Goal: Find specific page/section: Find specific page/section

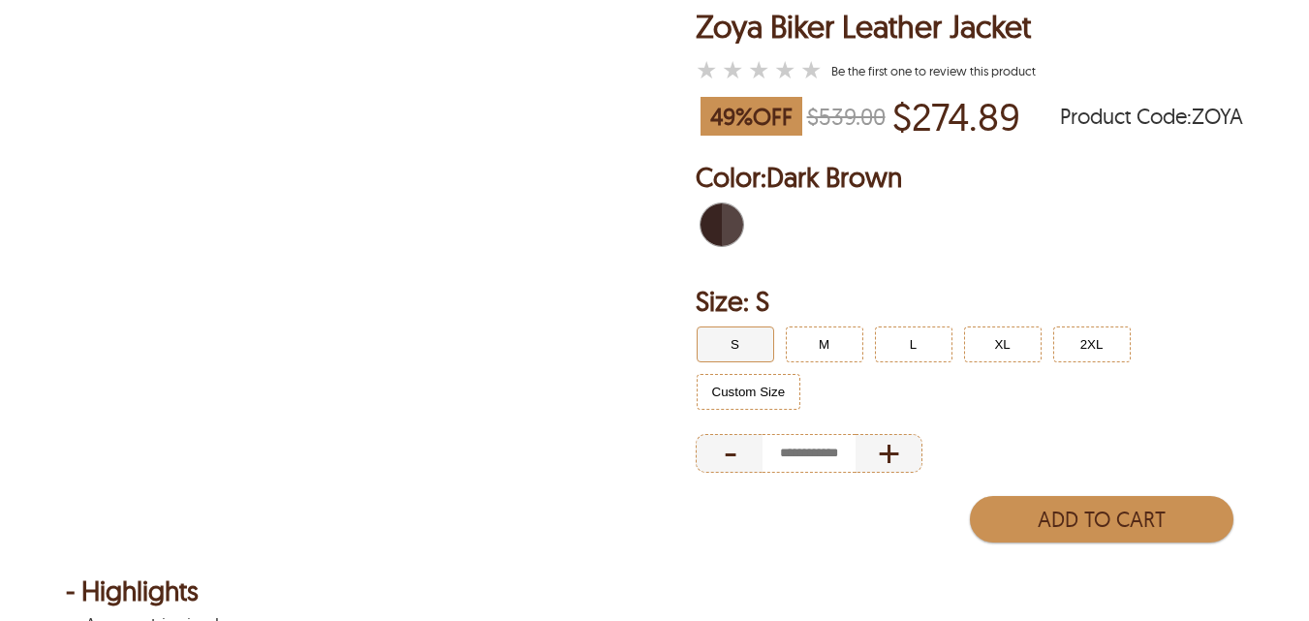
click at [1028, 15] on div "Zoya Biker Leather Jacket" at bounding box center [865, 27] width 340 height 34
click at [1018, 19] on div "Zoya Biker Leather Jacket" at bounding box center [865, 27] width 340 height 34
click at [937, 40] on div "Zoya Biker Leather Jacket" at bounding box center [865, 27] width 340 height 34
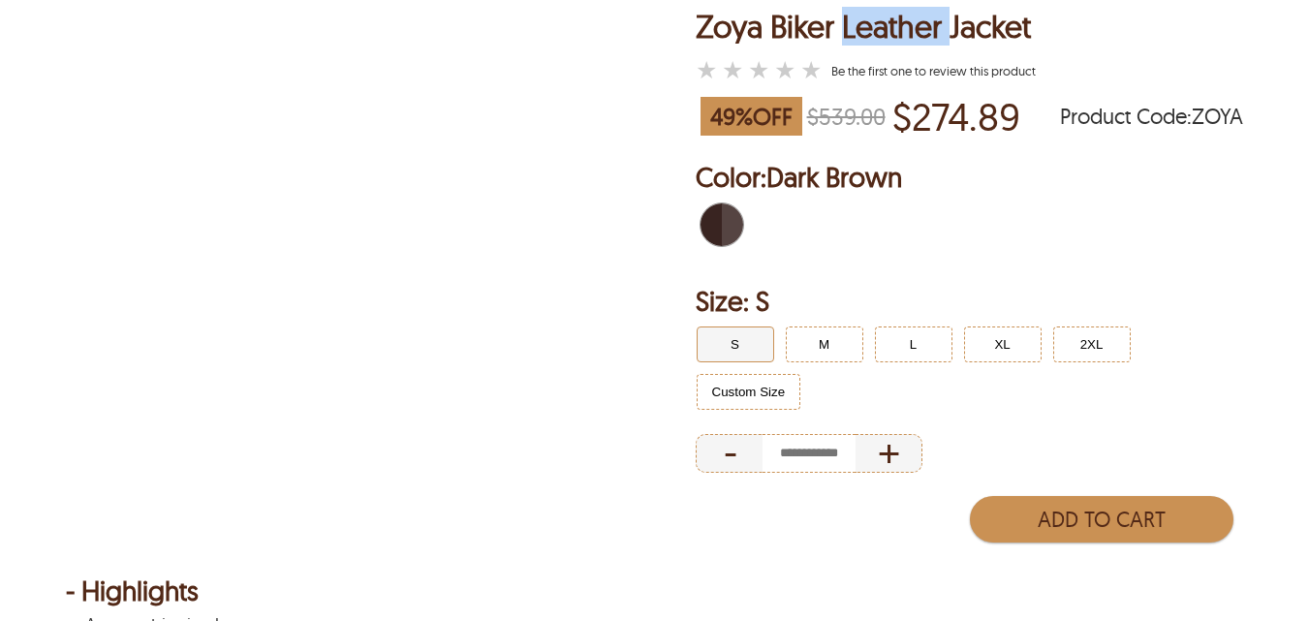
click at [937, 40] on div "Zoya Biker Leather Jacket" at bounding box center [865, 27] width 340 height 34
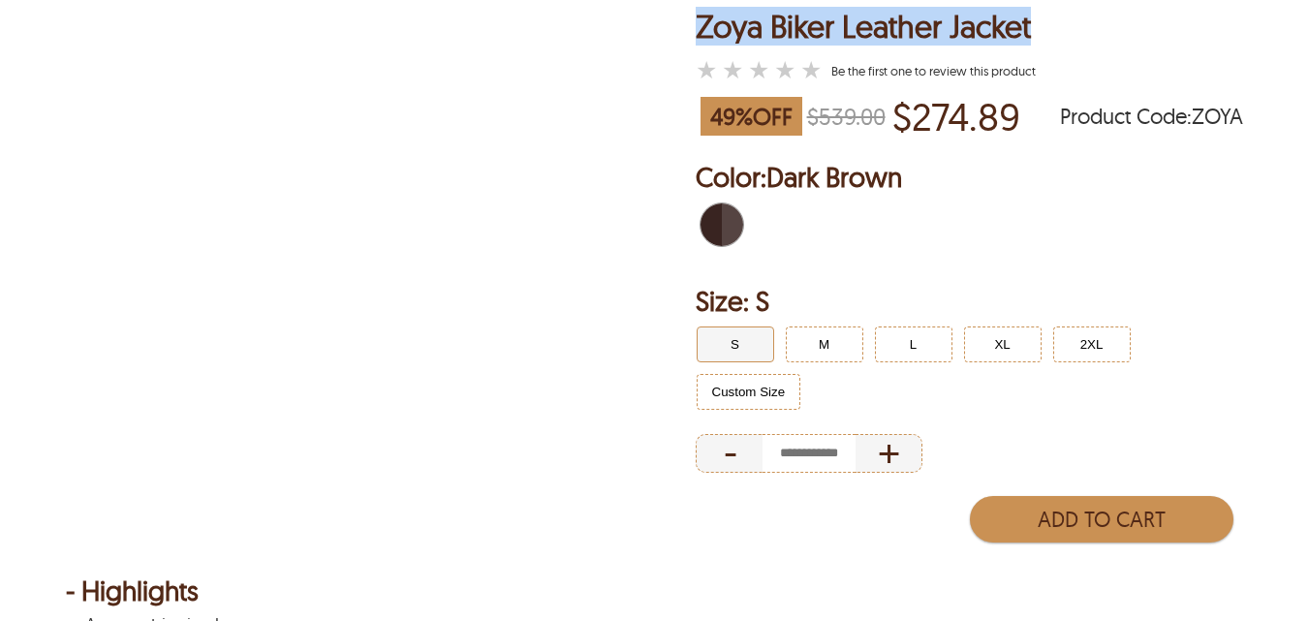
click at [937, 40] on div "Zoya Biker Leather Jacket" at bounding box center [865, 27] width 340 height 34
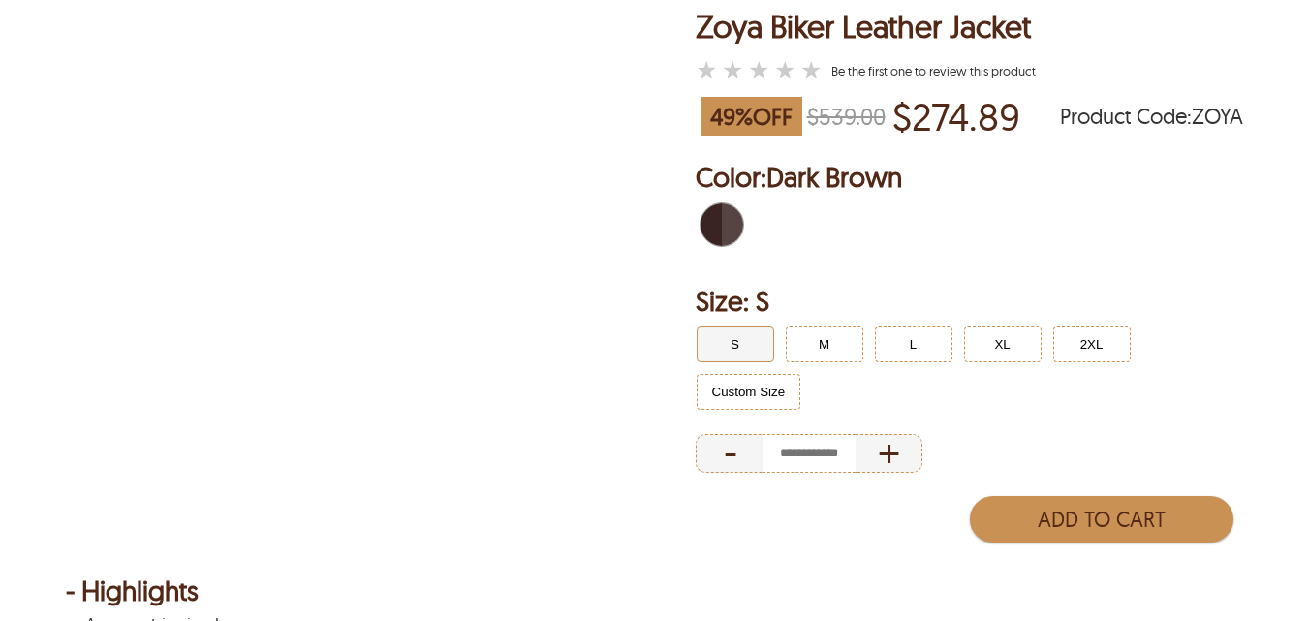
click at [937, 40] on div "Zoya Biker Leather Jacket" at bounding box center [865, 27] width 340 height 34
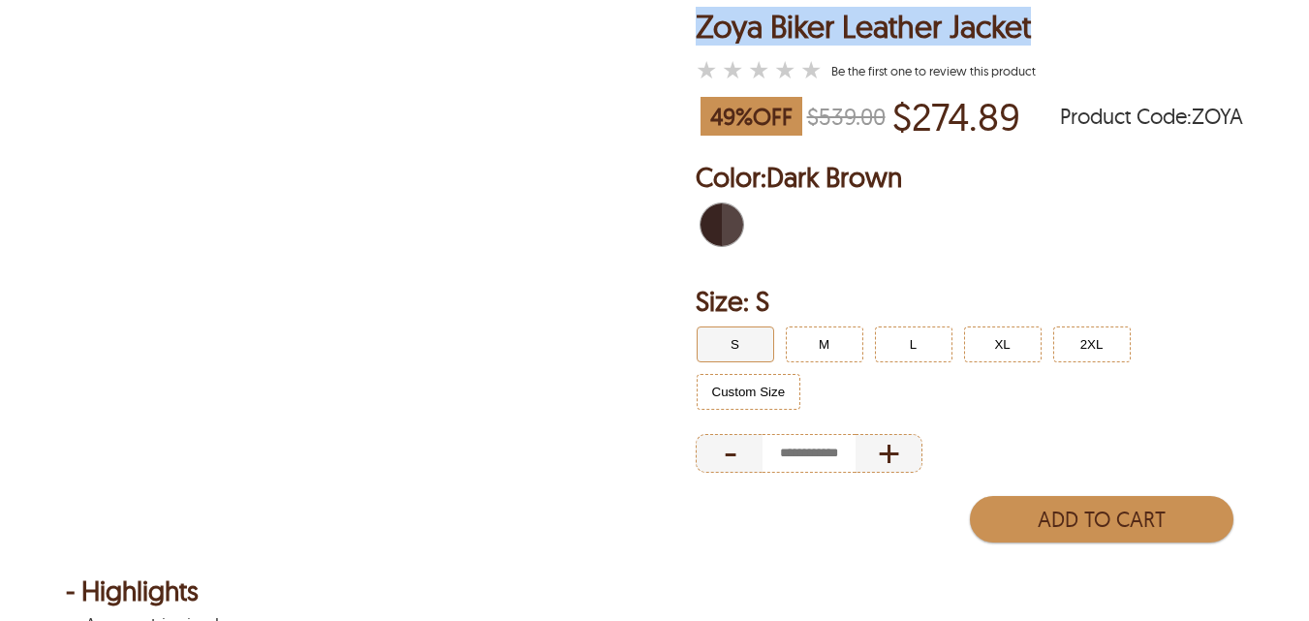
click at [937, 40] on div "Zoya Biker Leather Jacket" at bounding box center [865, 27] width 340 height 34
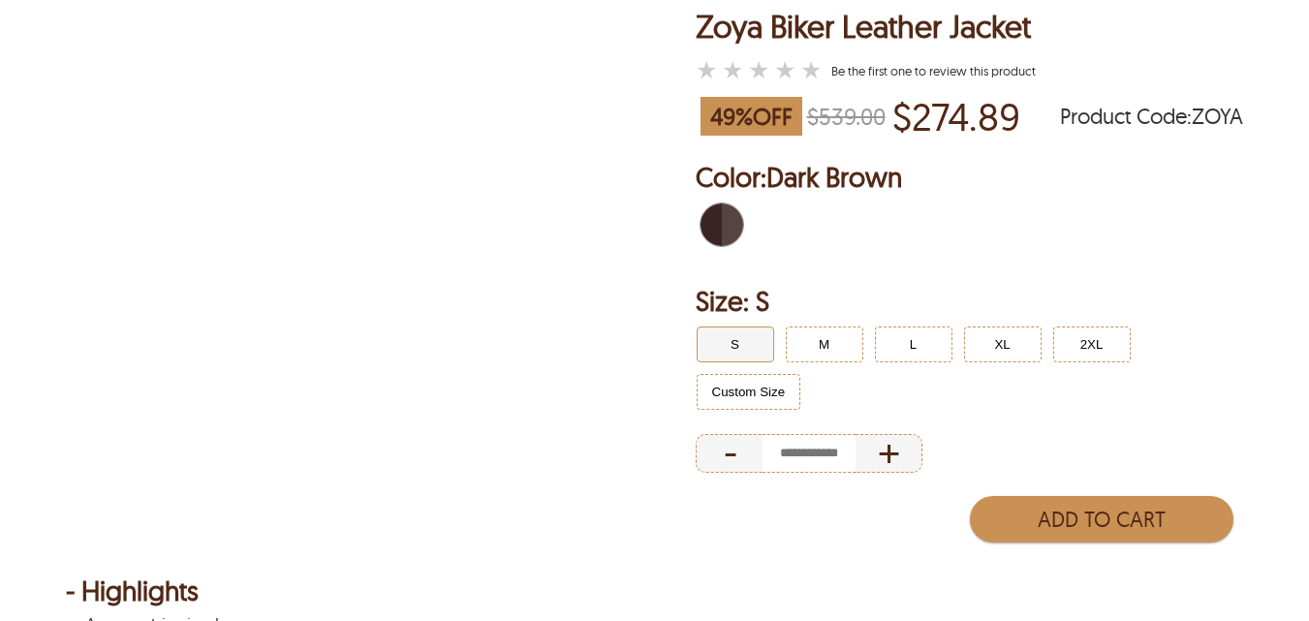
click at [937, 40] on div "Zoya Biker Leather Jacket" at bounding box center [865, 27] width 340 height 34
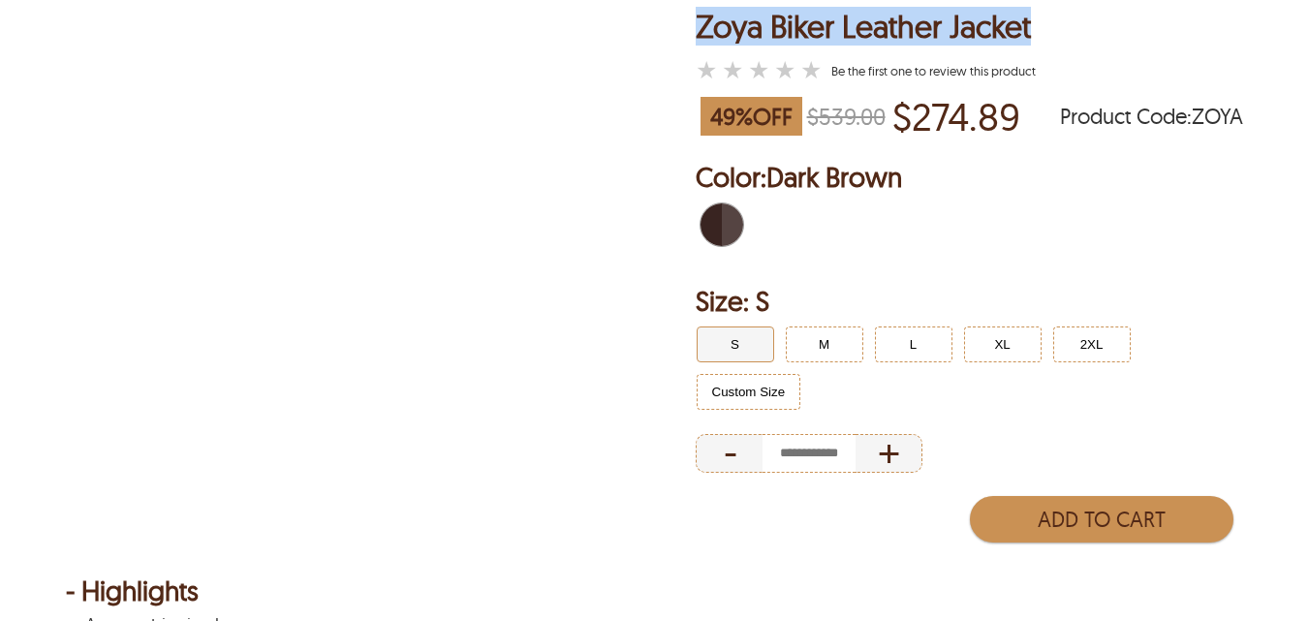
click at [937, 40] on div "Zoya Biker Leather Jacket" at bounding box center [865, 27] width 340 height 34
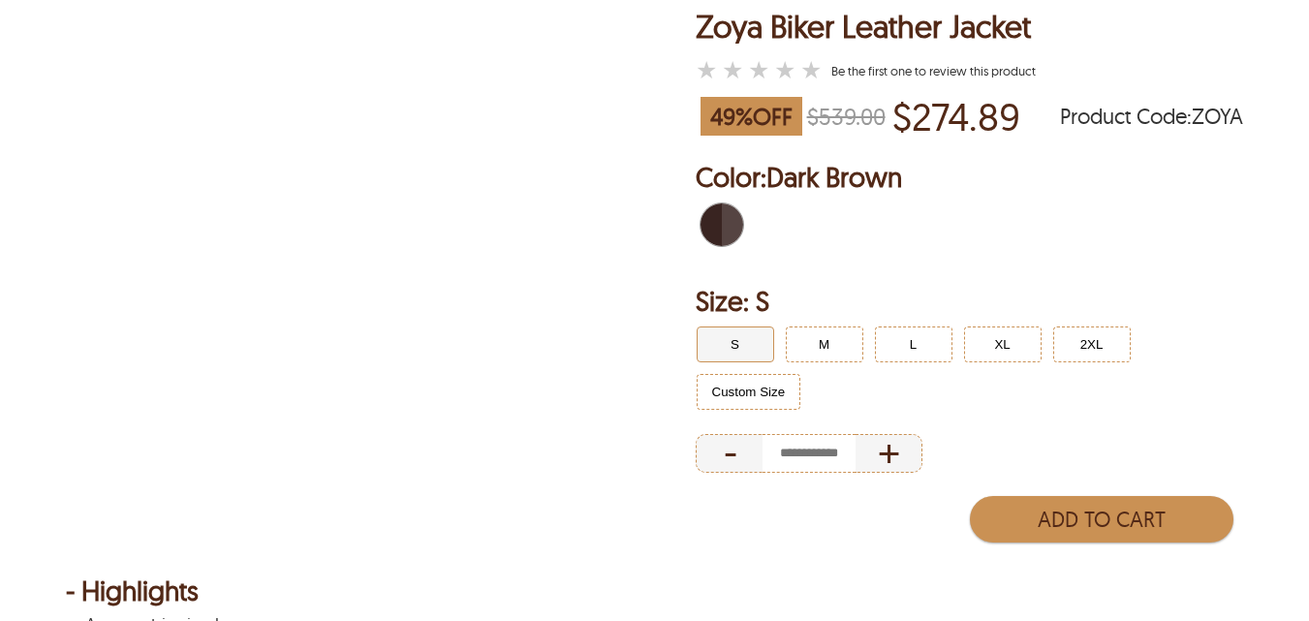
click at [937, 40] on div "Zoya Biker Leather Jacket" at bounding box center [865, 27] width 340 height 34
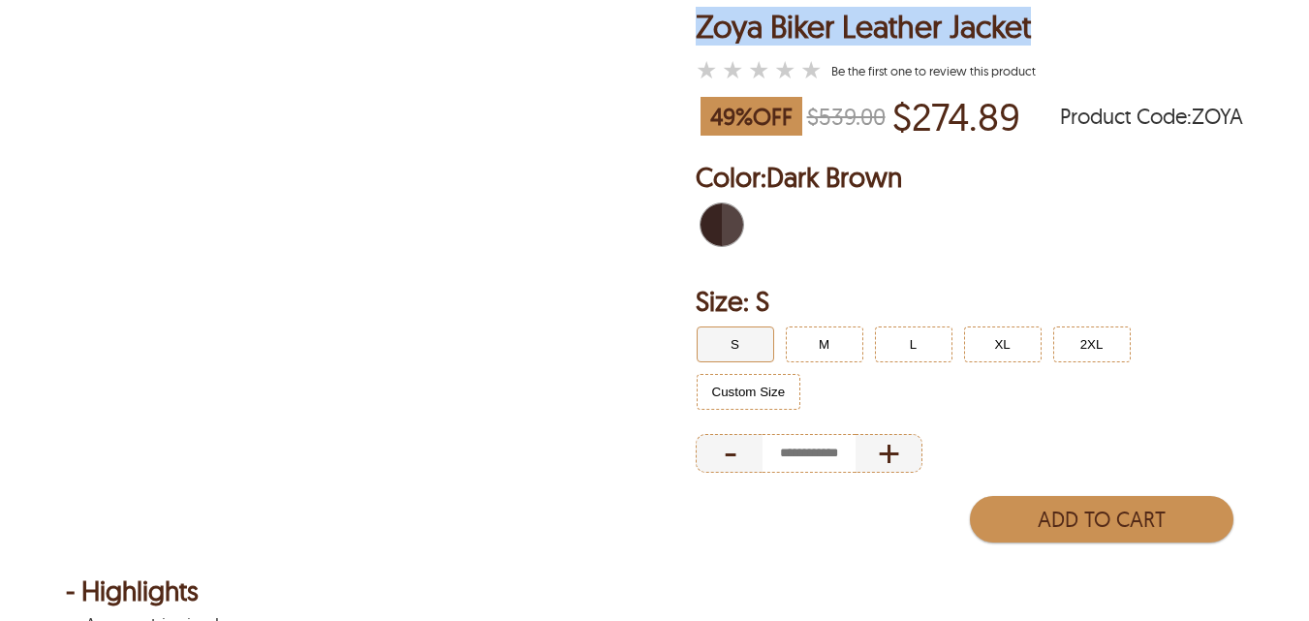
click at [937, 40] on div "Zoya Biker Leather Jacket" at bounding box center [865, 27] width 340 height 34
